Goal: Task Accomplishment & Management: Complete application form

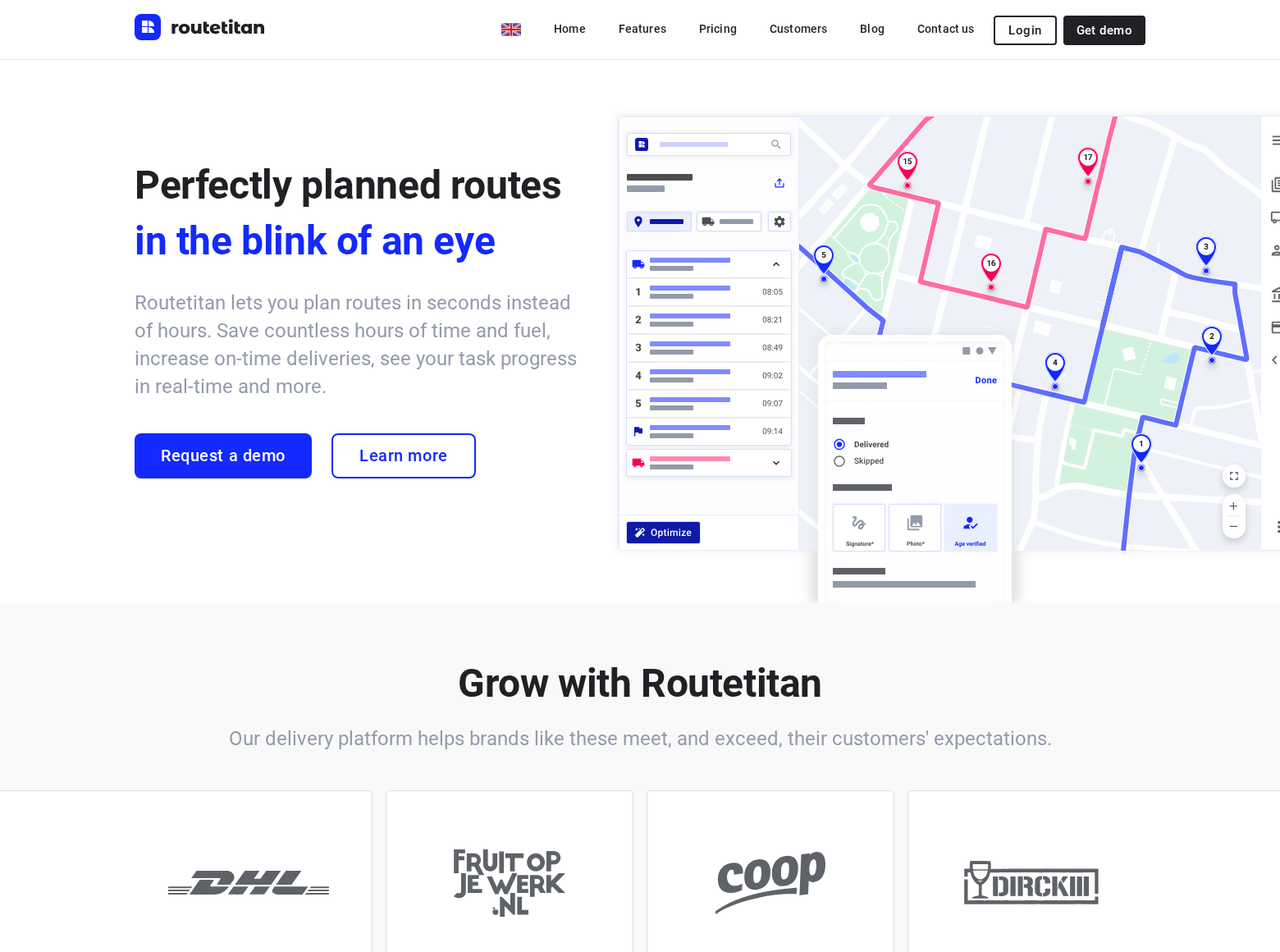
scroll to position [4493, 0]
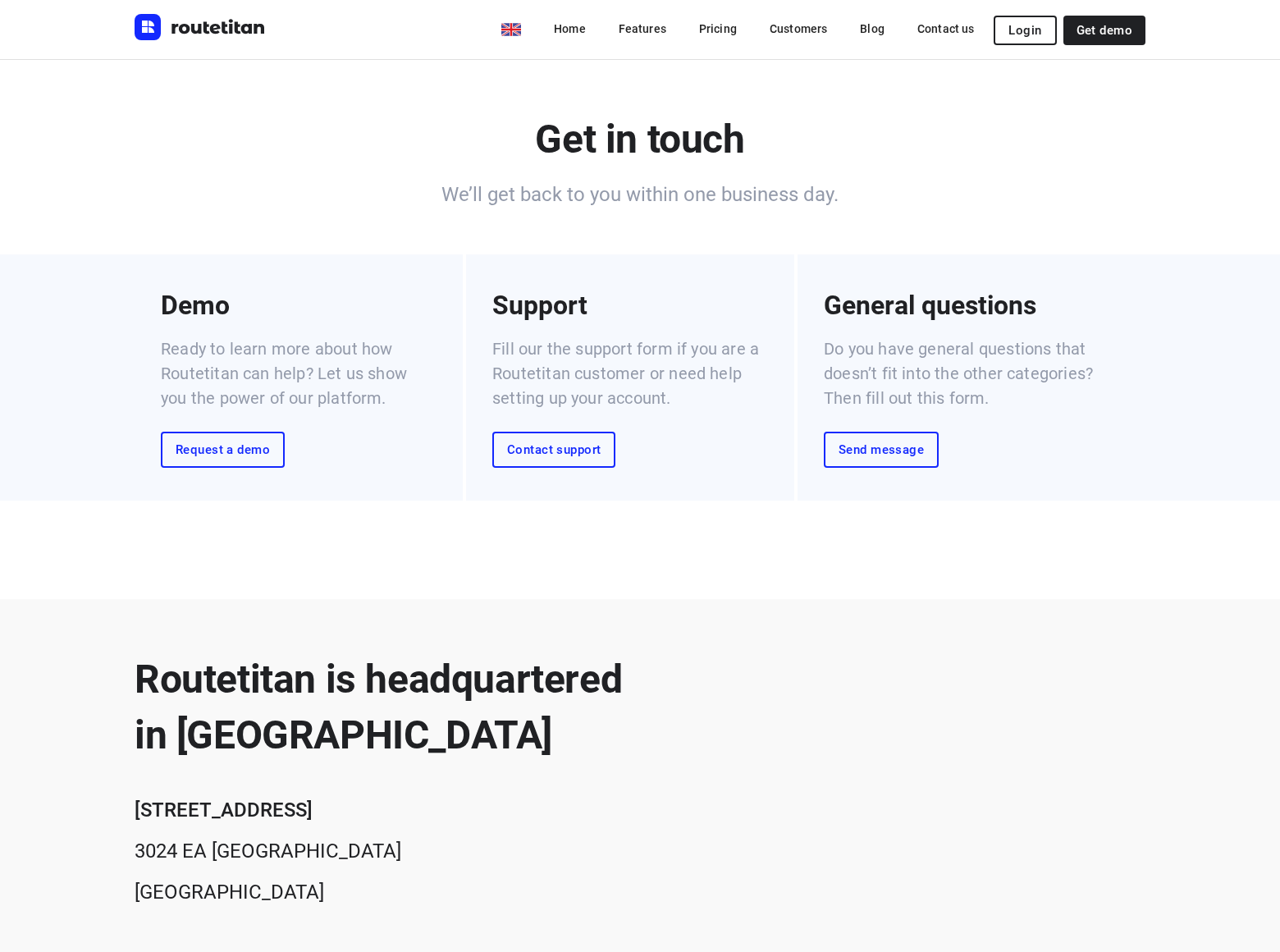
scroll to position [426, 0]
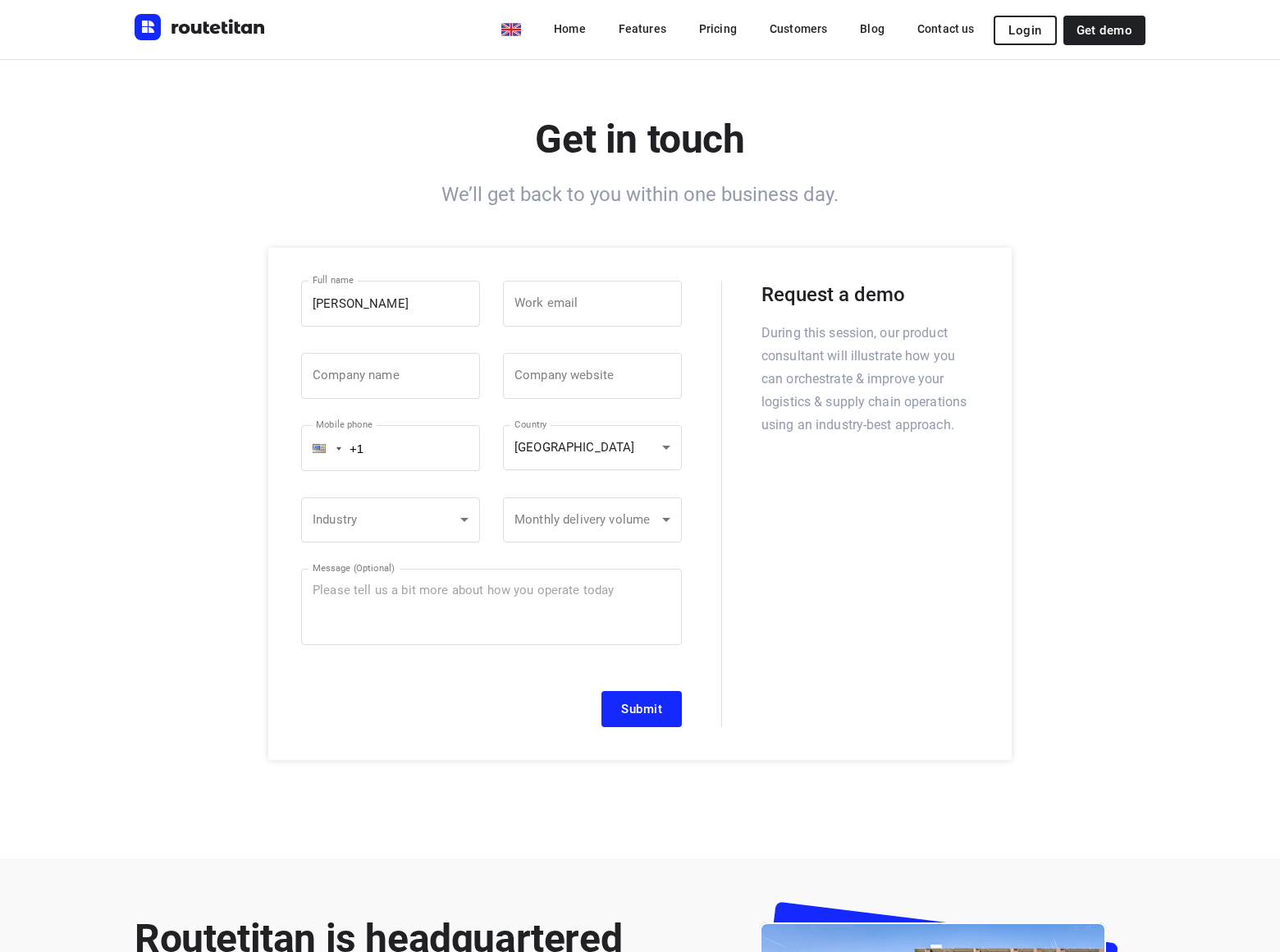
type input "[PERSON_NAME]"
type input "[EMAIL_ADDRESS][DOMAIN_NAME]"
type input "[DOMAIN_NAME]"
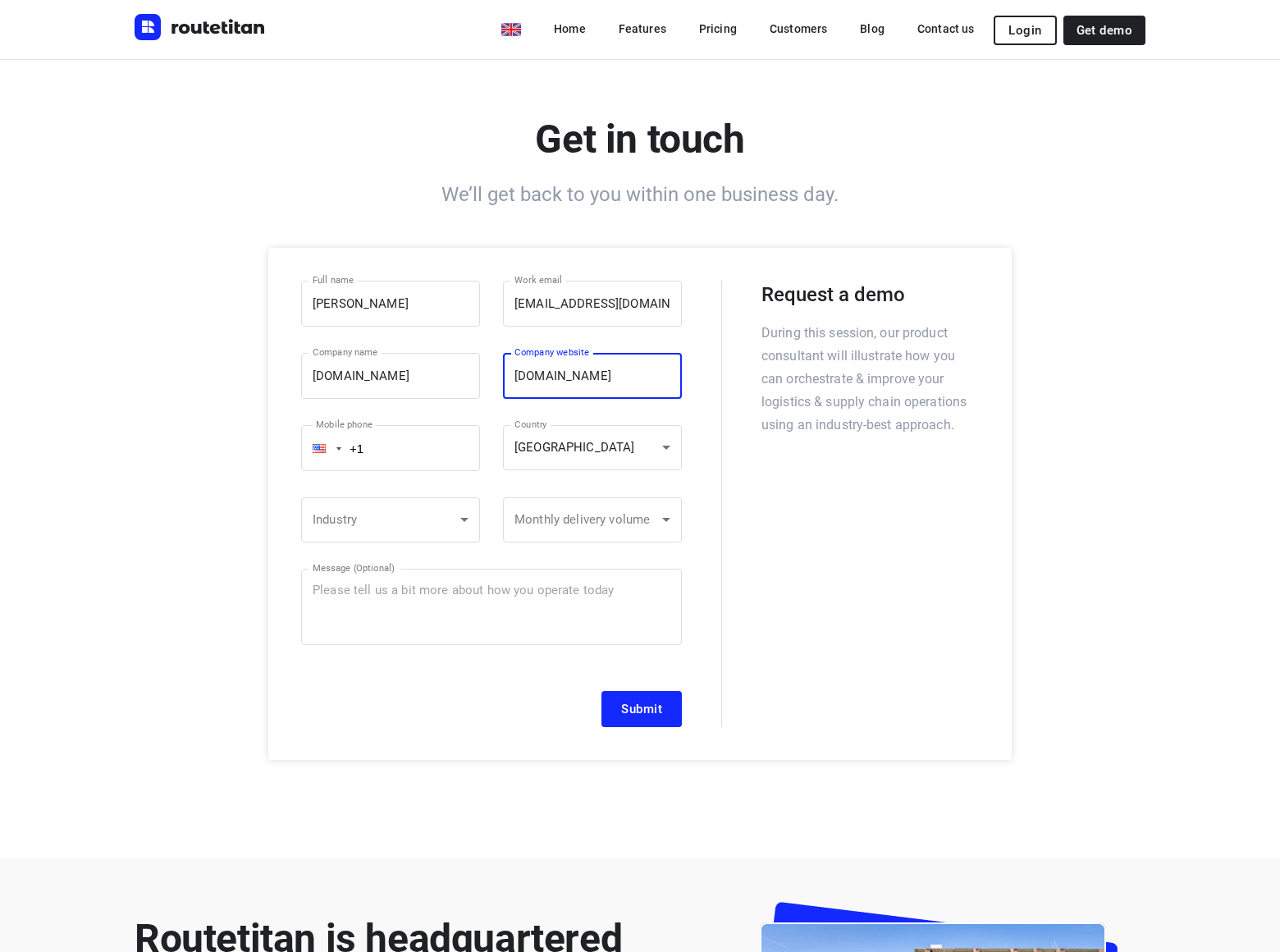
type input "[DOMAIN_NAME]"
click at [492, 503] on div "Industry ​ Industry ​ Monthly delivery volume ​ Monthly delivery volume ​" at bounding box center [491, 521] width 381 height 71
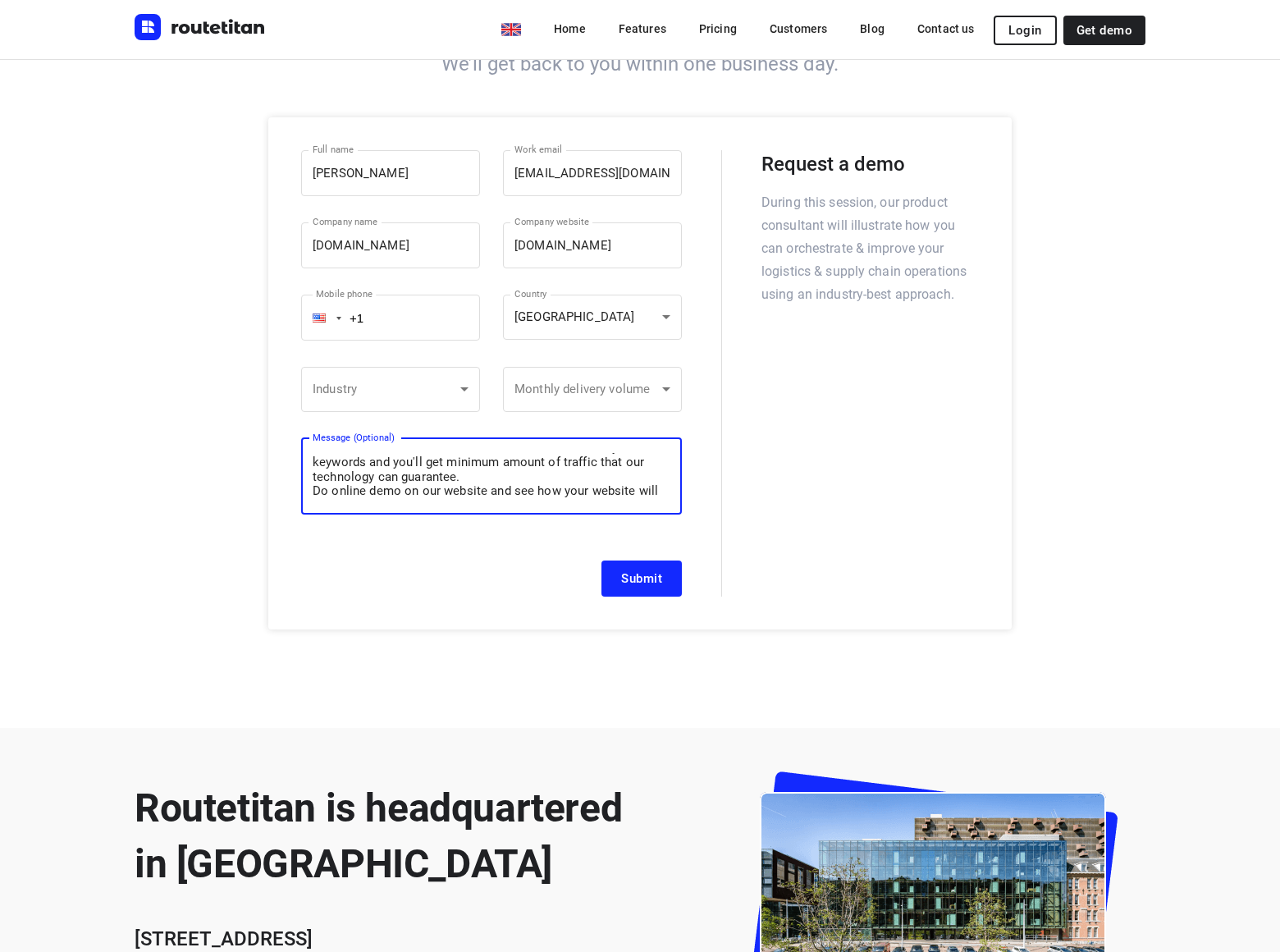
scroll to position [56, 0]
type textarea "We can place your website on top position in search engines without PPC. Just f…"
click at [641, 577] on span "Submit" at bounding box center [641, 578] width 41 height 13
